Goal: Communication & Community: Connect with others

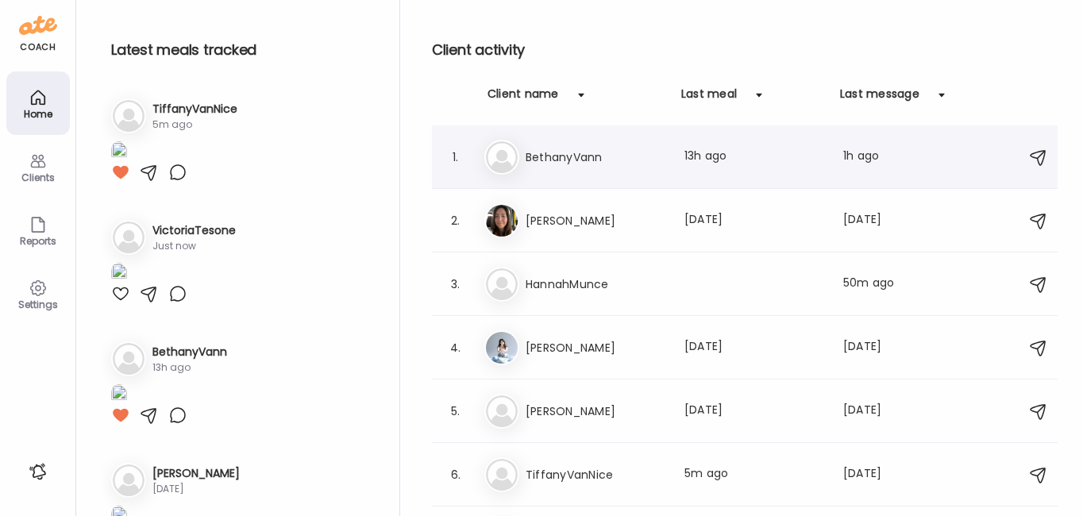
click at [568, 159] on h3 "BethanyVann" at bounding box center [595, 157] width 140 height 19
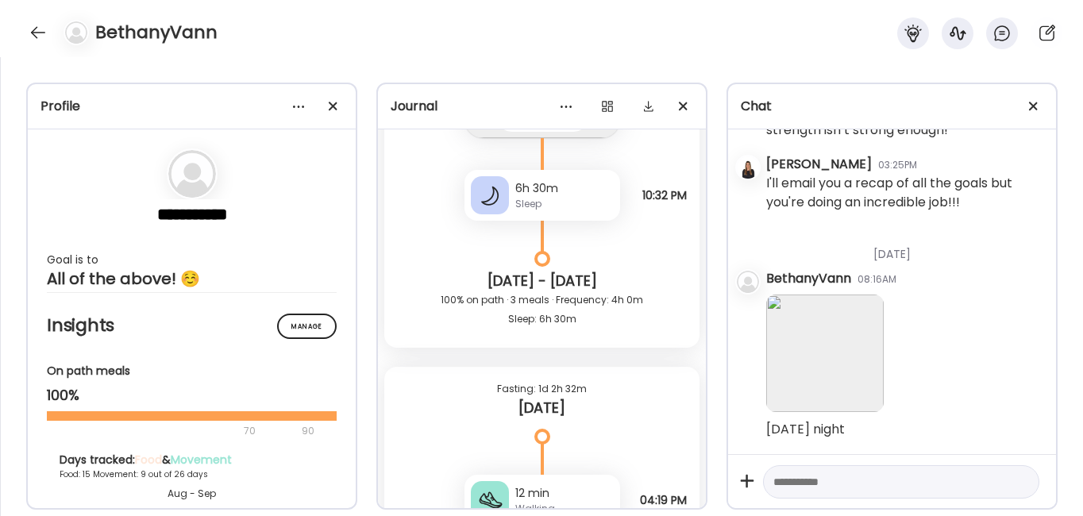
scroll to position [20132, 0]
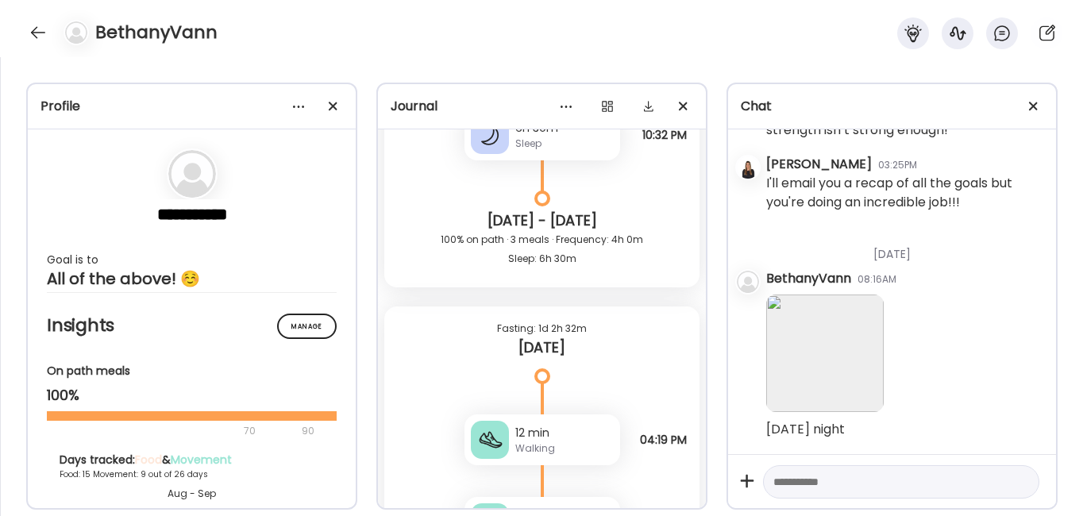
click at [798, 350] on img at bounding box center [824, 352] width 117 height 117
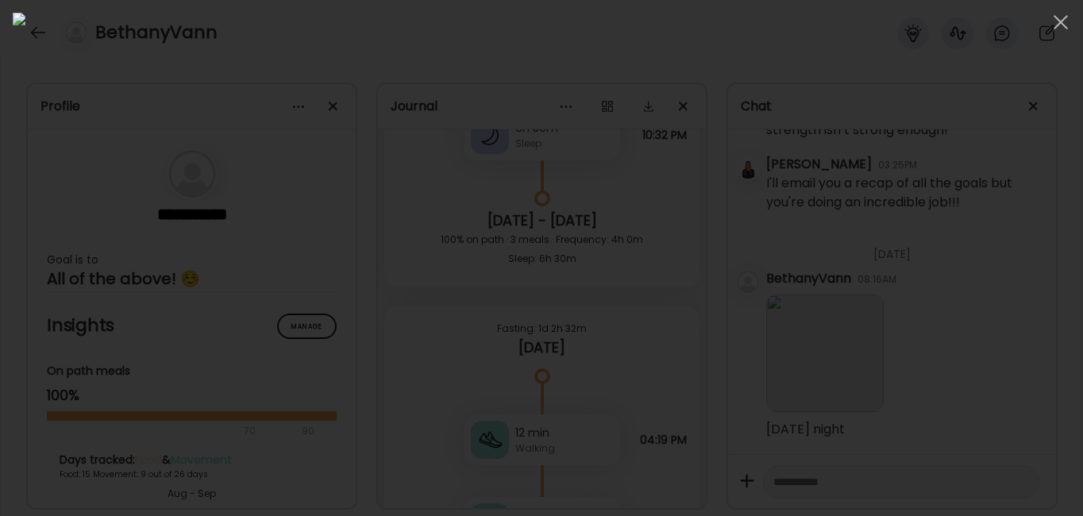
click at [903, 237] on div at bounding box center [541, 258] width 1057 height 490
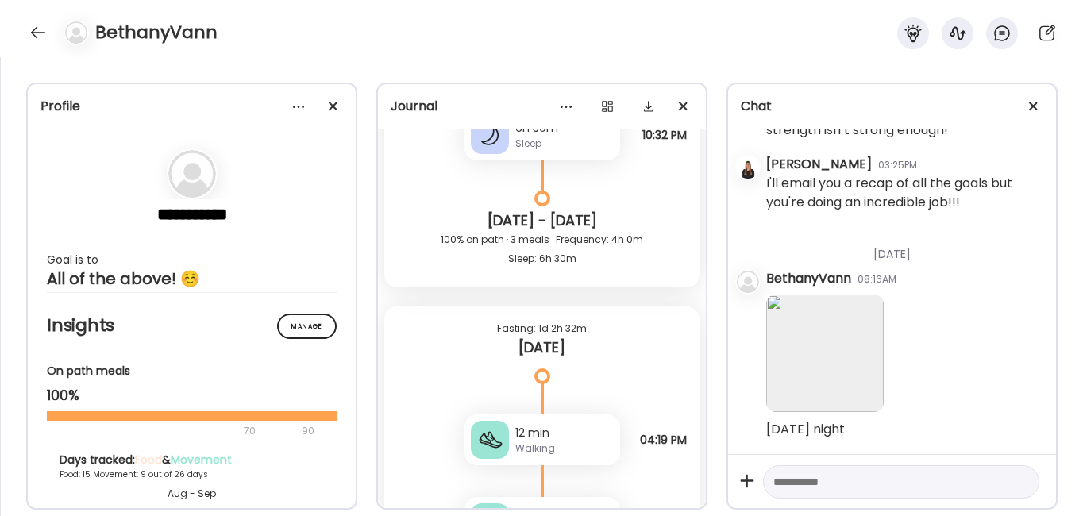
scroll to position [36510, 0]
click at [796, 485] on textarea at bounding box center [886, 481] width 227 height 19
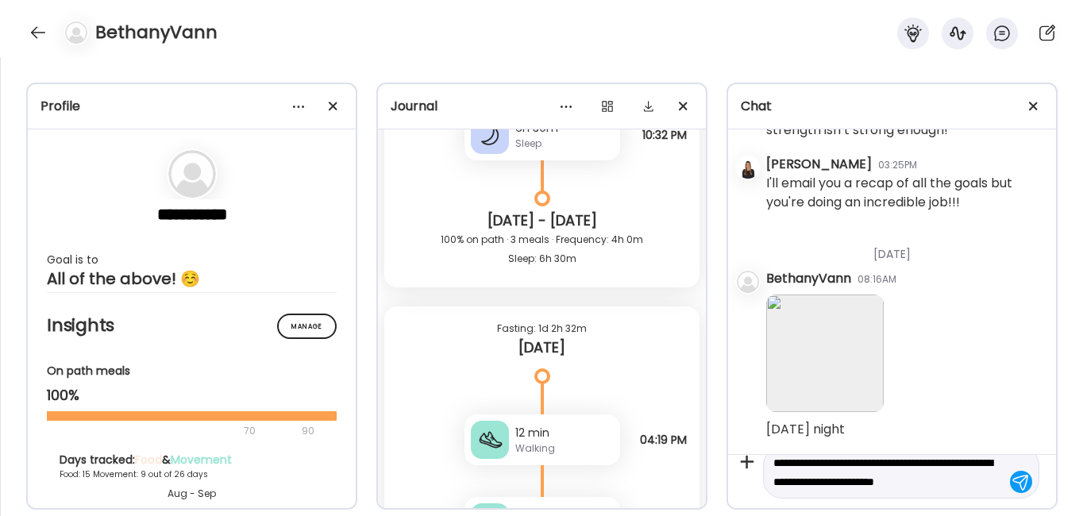
scroll to position [37, 0]
type textarea "**********"
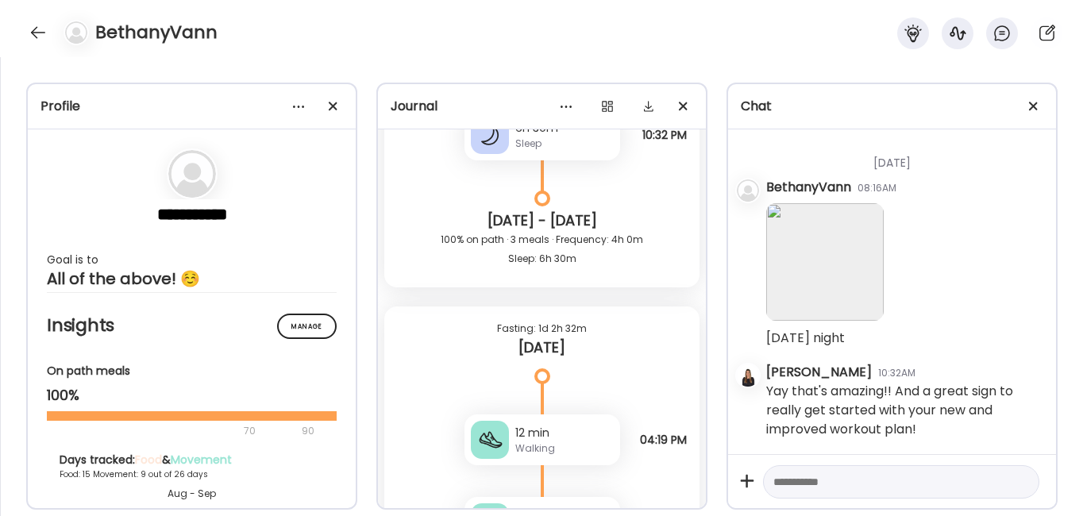
scroll to position [36602, 0]
click at [32, 38] on div at bounding box center [37, 32] width 25 height 25
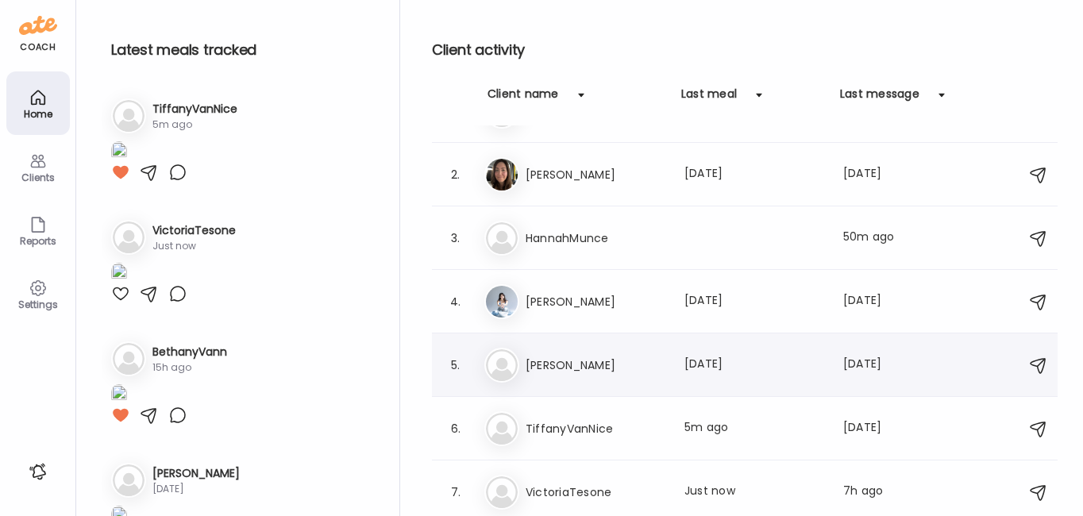
scroll to position [11, 0]
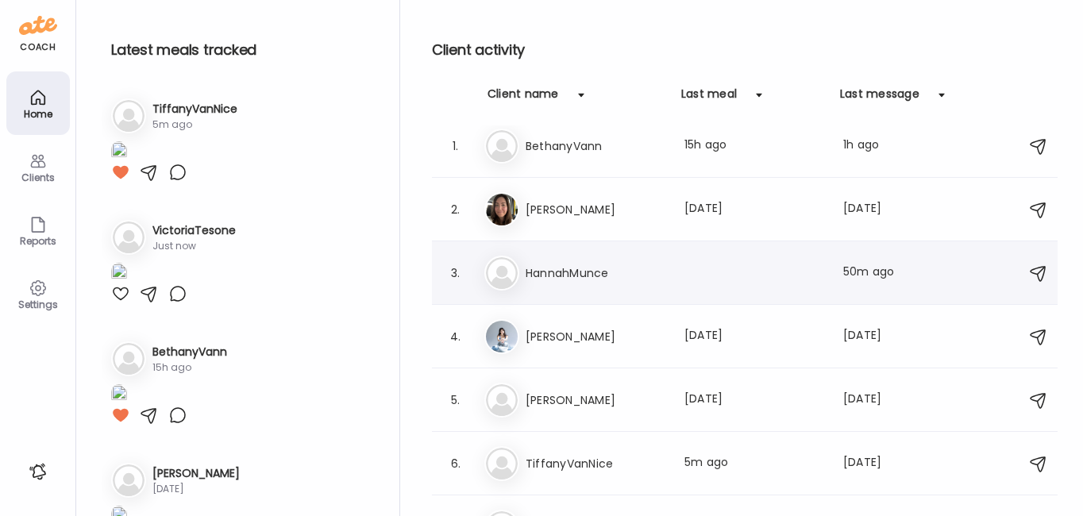
click at [581, 279] on h3 "HannahMunce" at bounding box center [595, 273] width 140 height 19
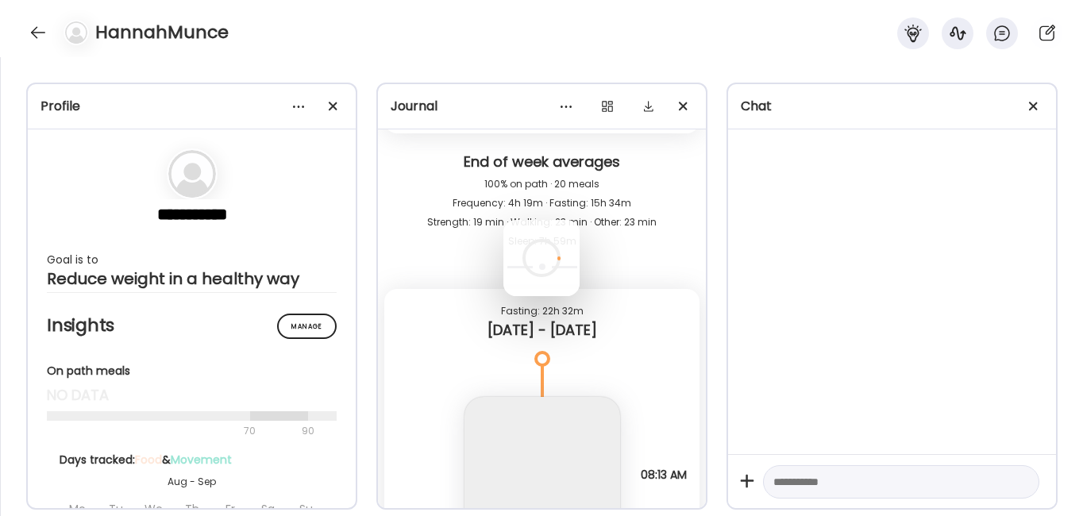
scroll to position [0, 0]
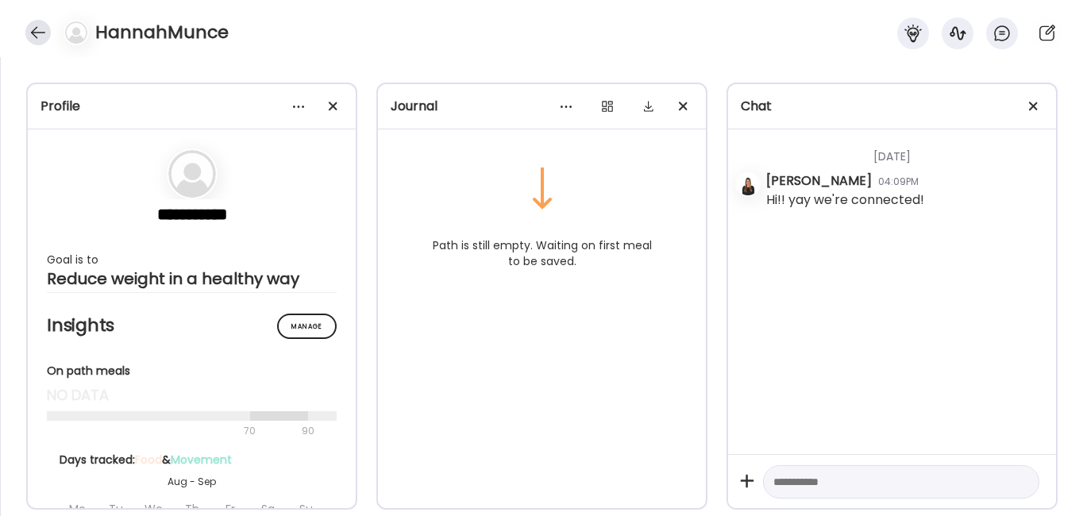
click at [33, 25] on div at bounding box center [37, 32] width 25 height 25
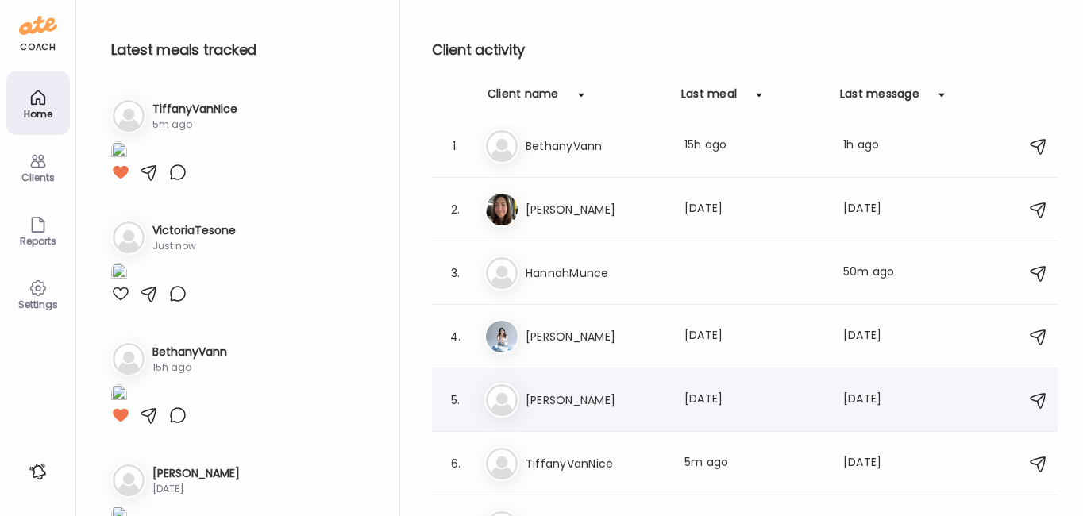
click at [576, 398] on h3 "[PERSON_NAME]" at bounding box center [595, 399] width 140 height 19
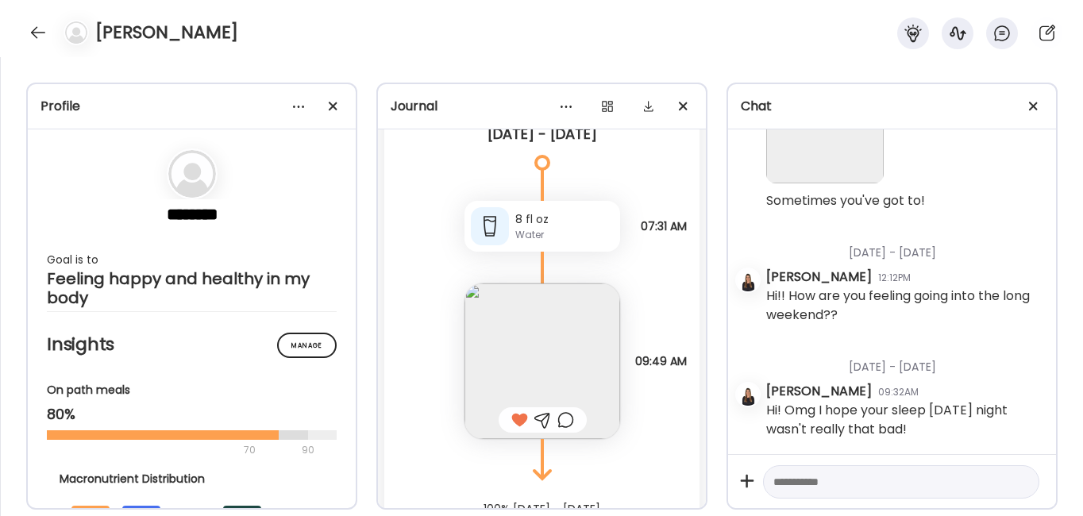
scroll to position [28489, 0]
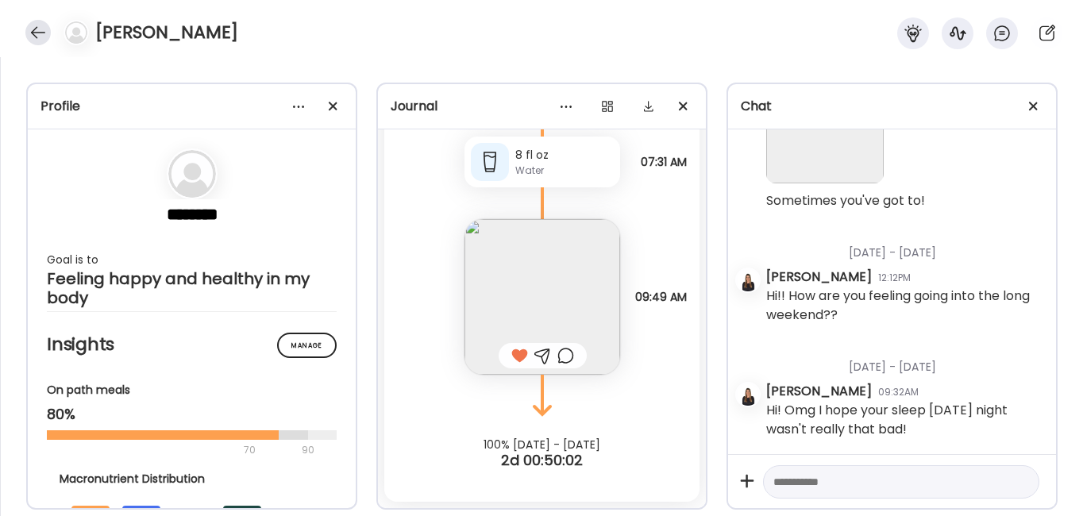
click at [37, 28] on div at bounding box center [37, 32] width 25 height 25
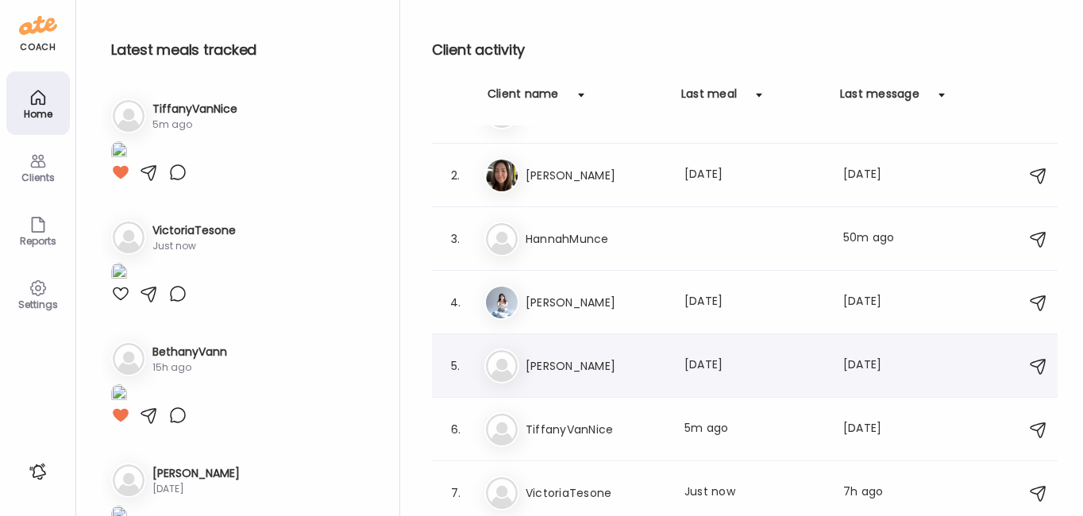
scroll to position [46, 0]
click at [593, 428] on h3 "TiffanyVanNice" at bounding box center [595, 428] width 140 height 19
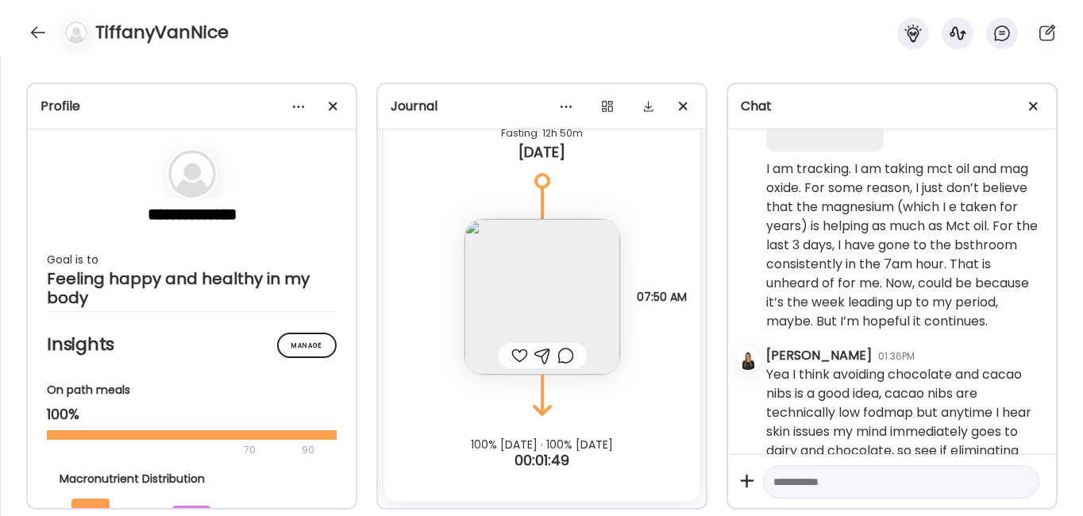
scroll to position [11562, 0]
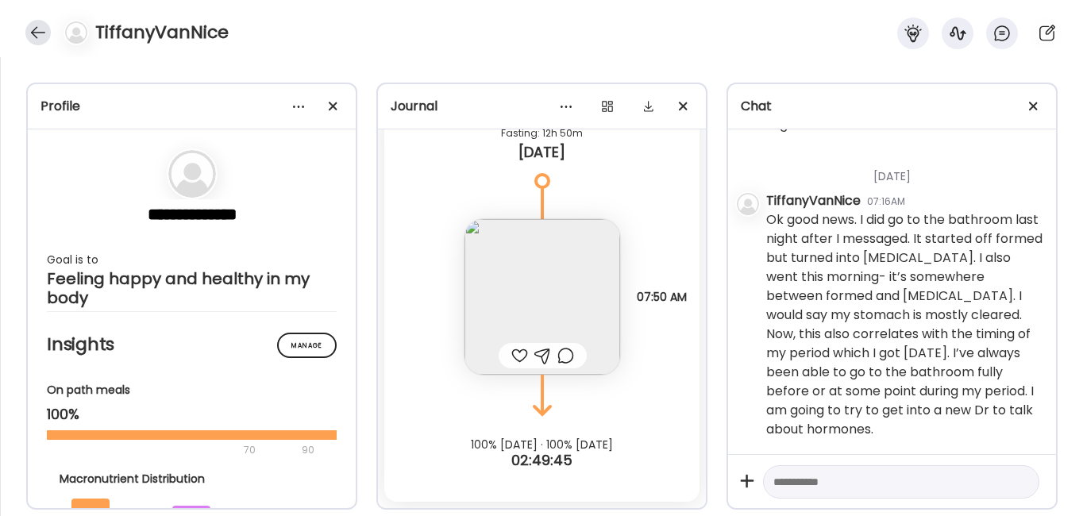
click at [29, 31] on div at bounding box center [37, 32] width 25 height 25
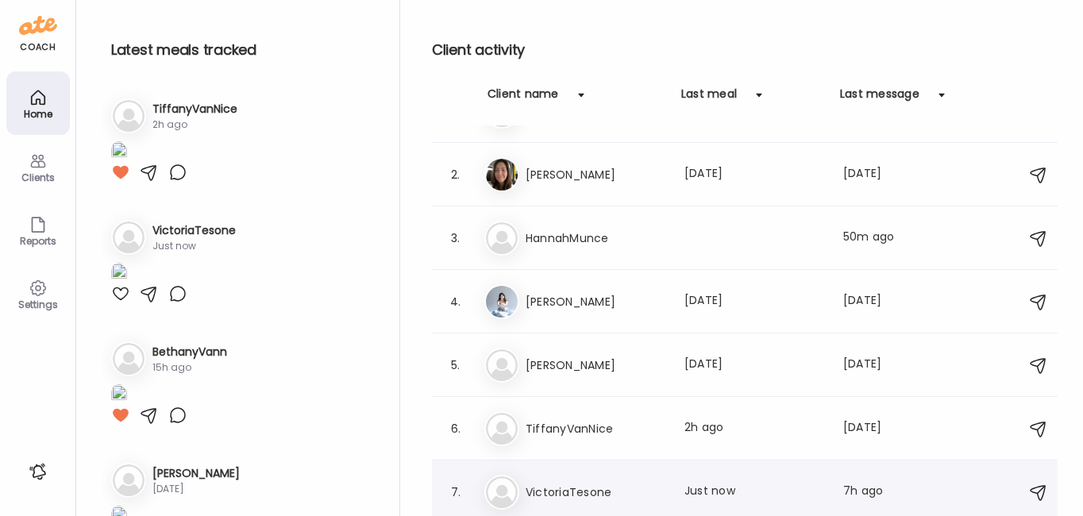
click at [586, 479] on div "Vi VictoriaTesone Last meal: Just now Last message: 7h ago Love the logging kee…" at bounding box center [746, 492] width 525 height 35
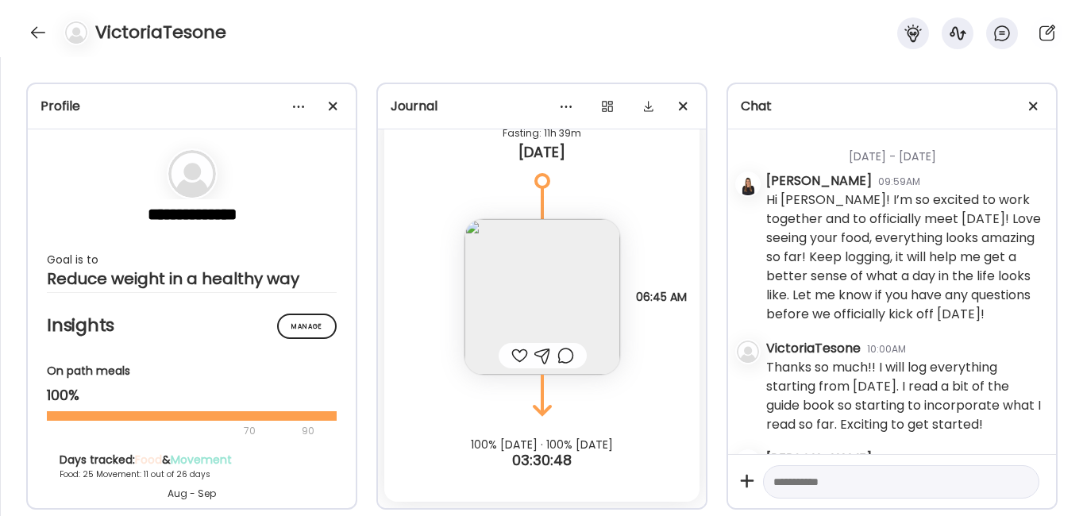
scroll to position [35099, 0]
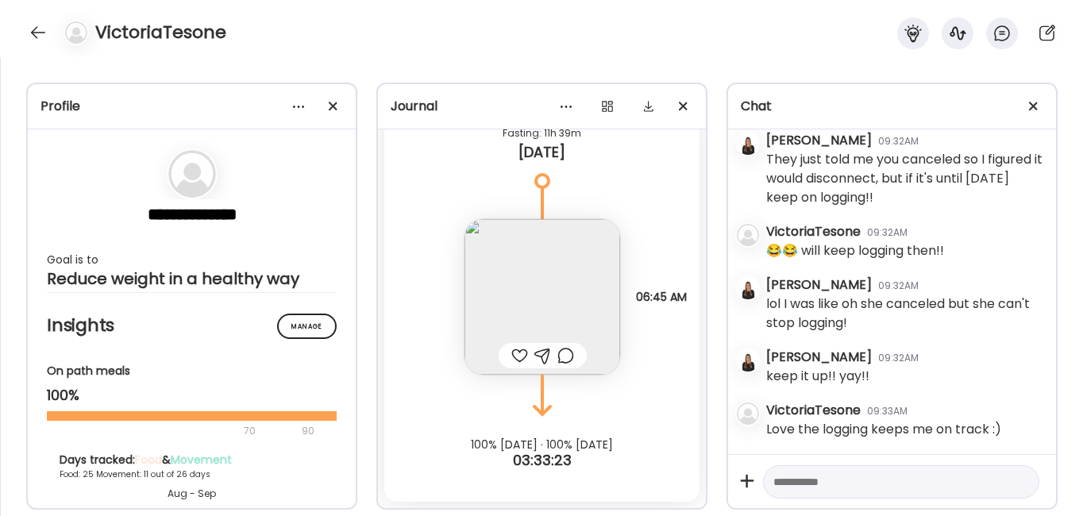
click at [511, 353] on div at bounding box center [519, 355] width 17 height 19
click at [40, 33] on div at bounding box center [37, 32] width 25 height 25
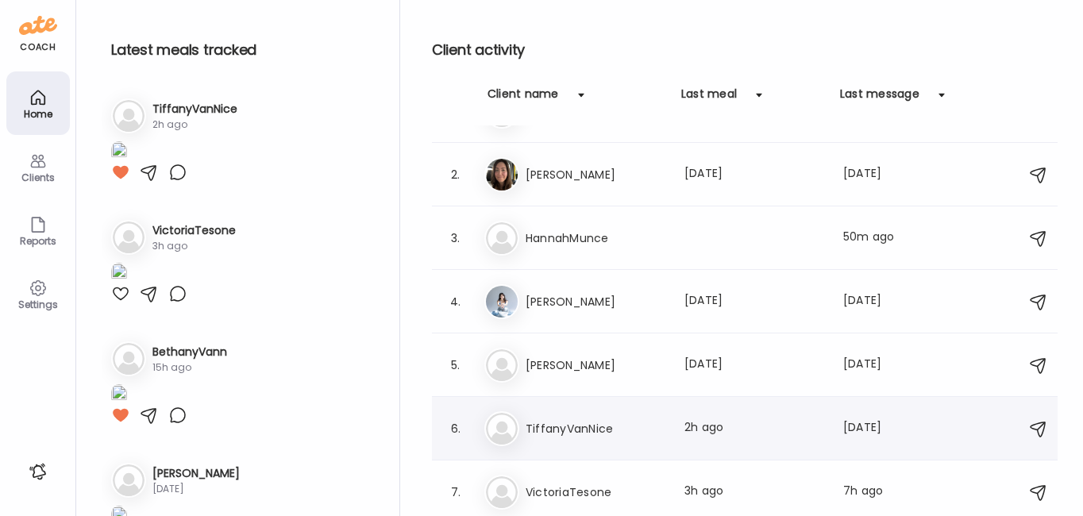
click at [534, 431] on h3 "TiffanyVanNice" at bounding box center [595, 428] width 140 height 19
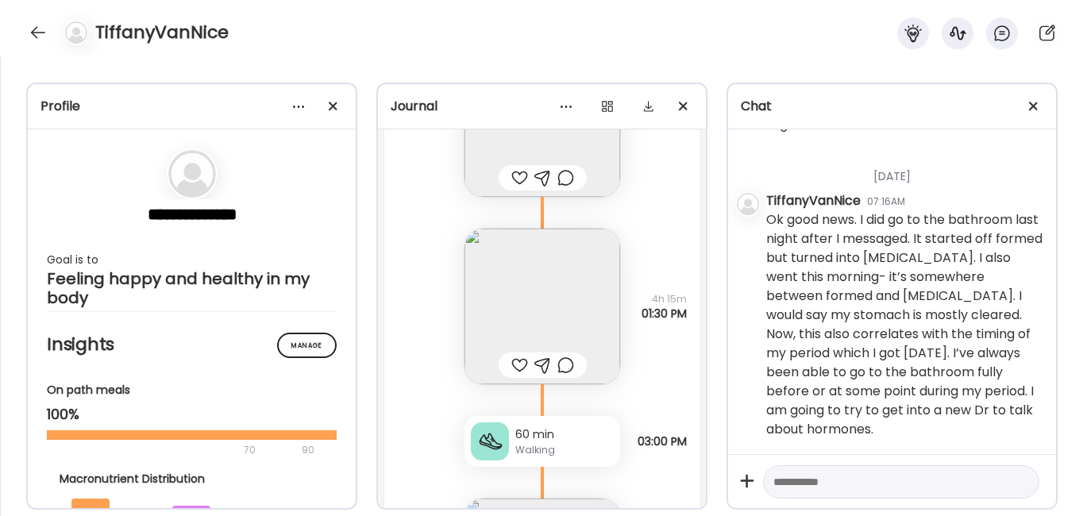
scroll to position [21049, 0]
